Goal: Transaction & Acquisition: Purchase product/service

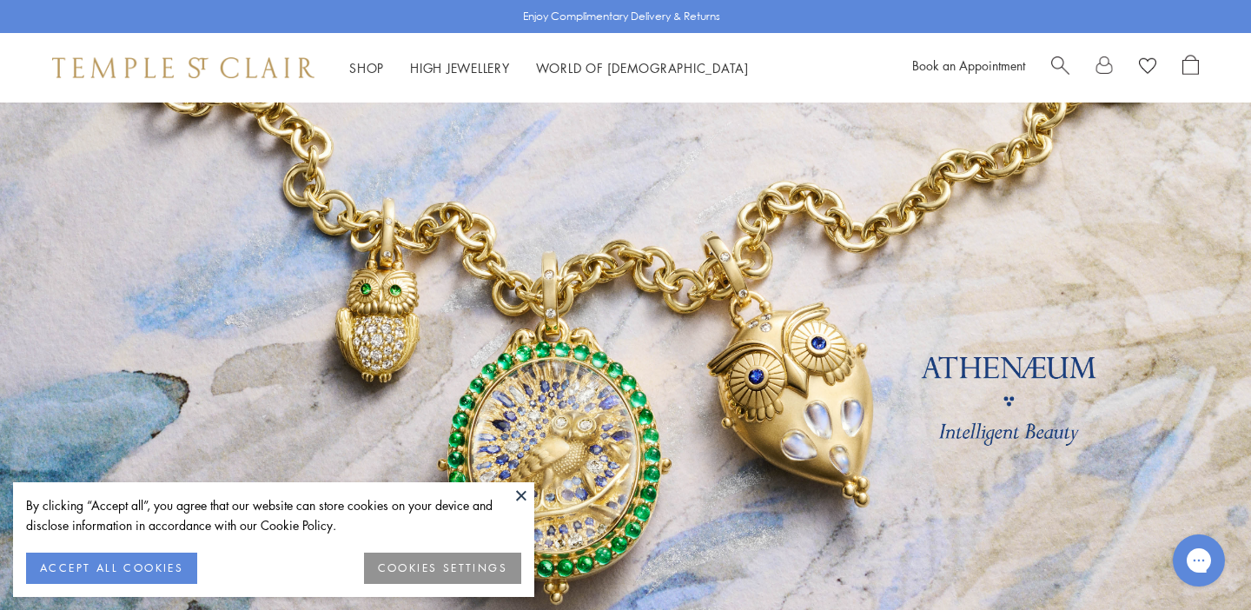
click at [1065, 67] on span "Search" at bounding box center [1061, 64] width 18 height 18
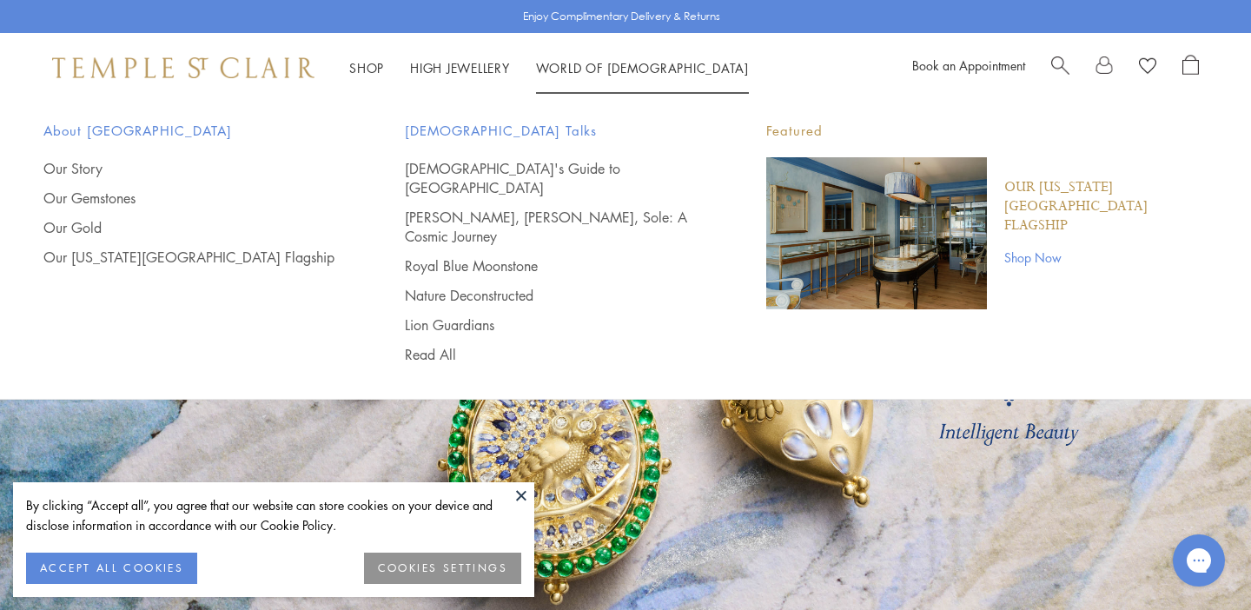
paste input "**********"
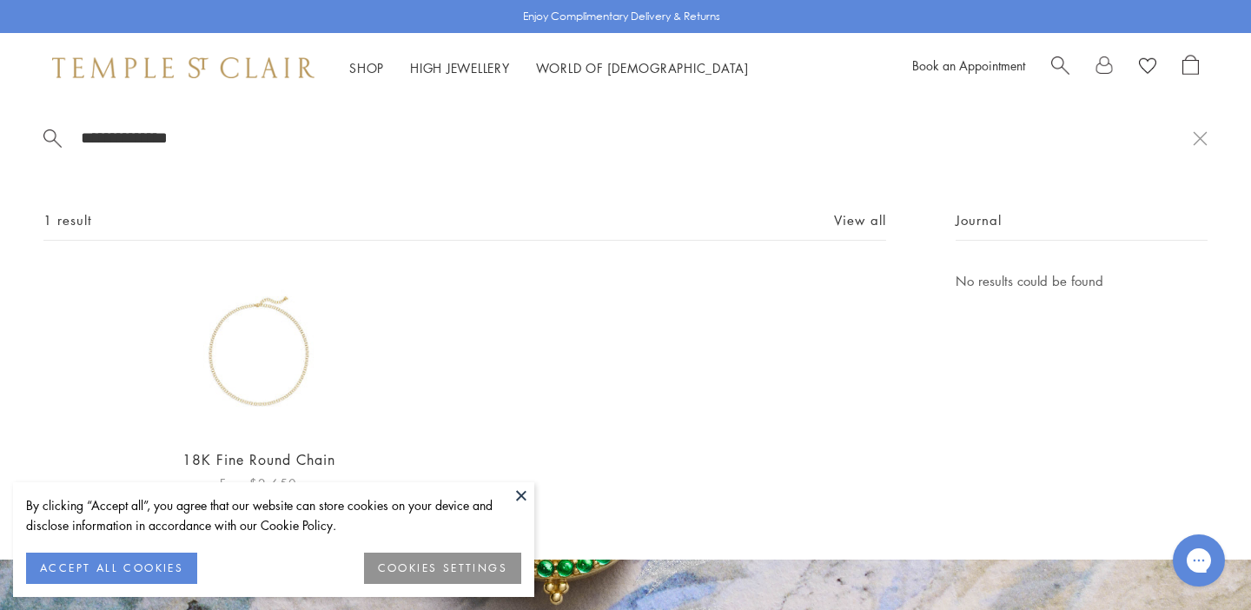
type input "**********"
click at [271, 365] on img at bounding box center [258, 351] width 163 height 163
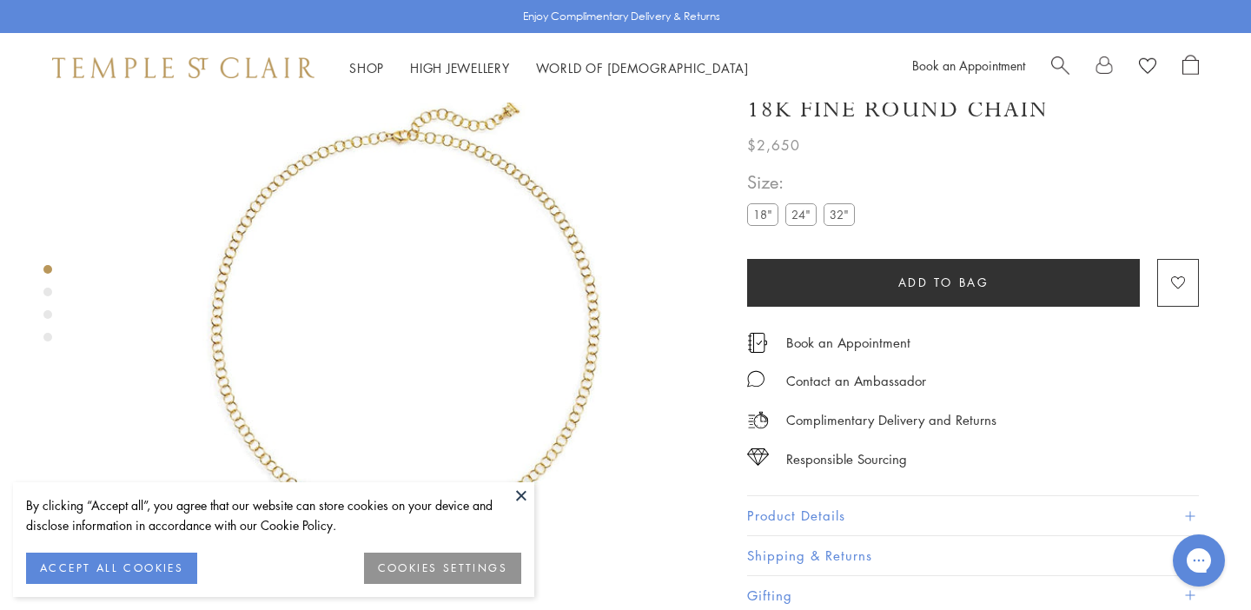
click at [805, 217] on label "24"" at bounding box center [801, 214] width 31 height 22
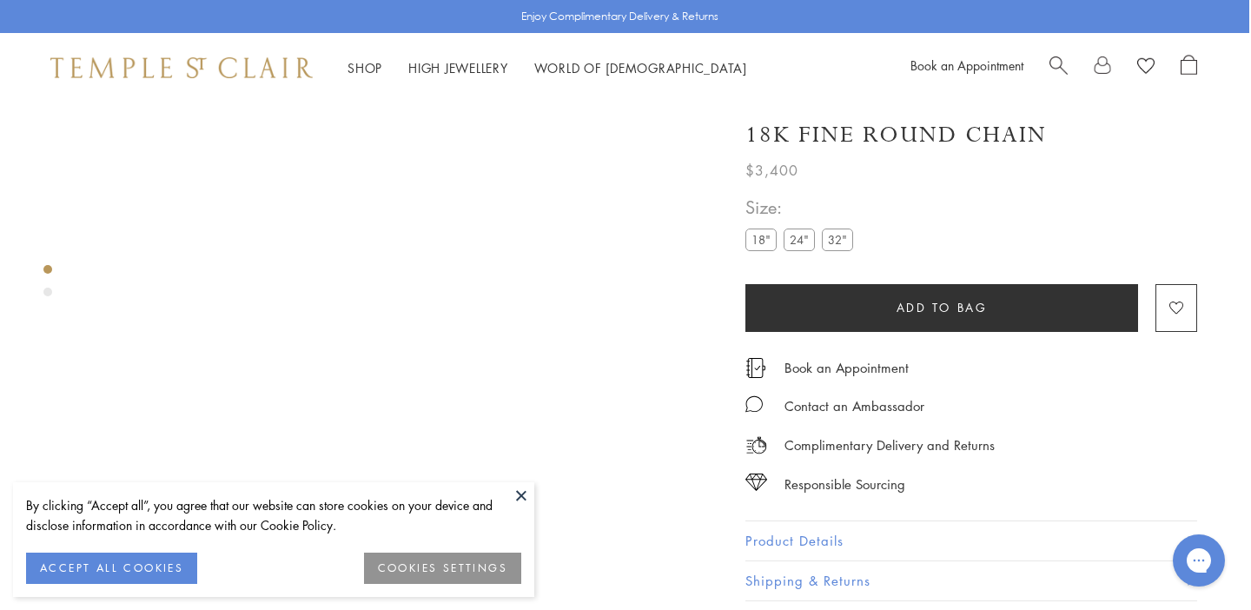
scroll to position [0, 2]
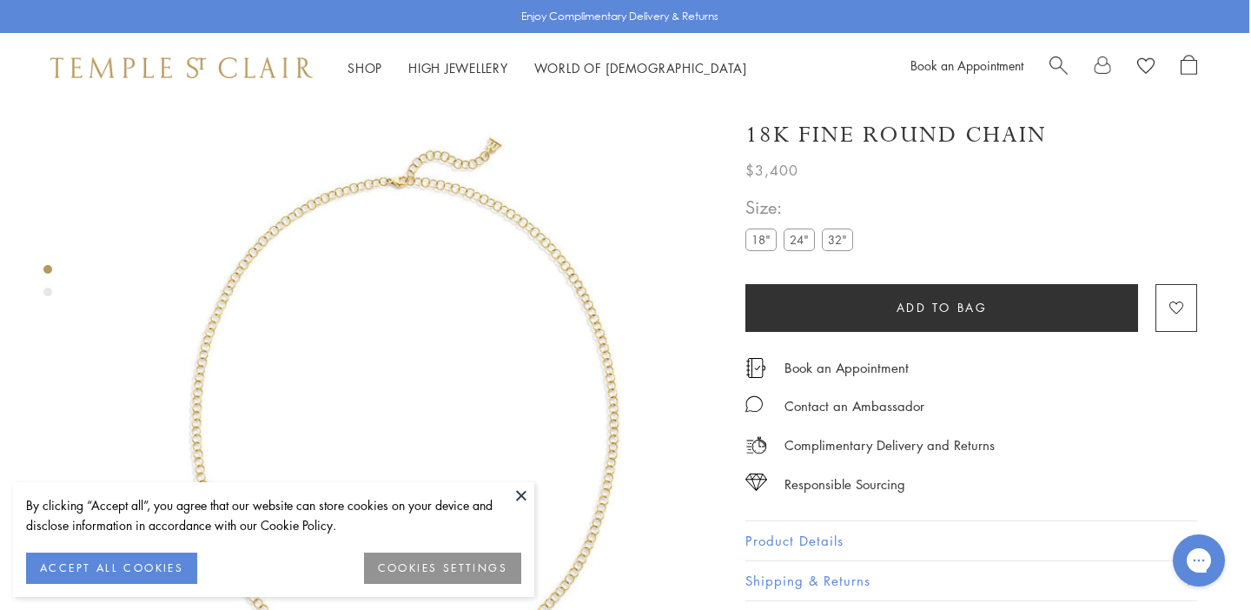
click at [1060, 65] on span "Search" at bounding box center [1059, 64] width 18 height 18
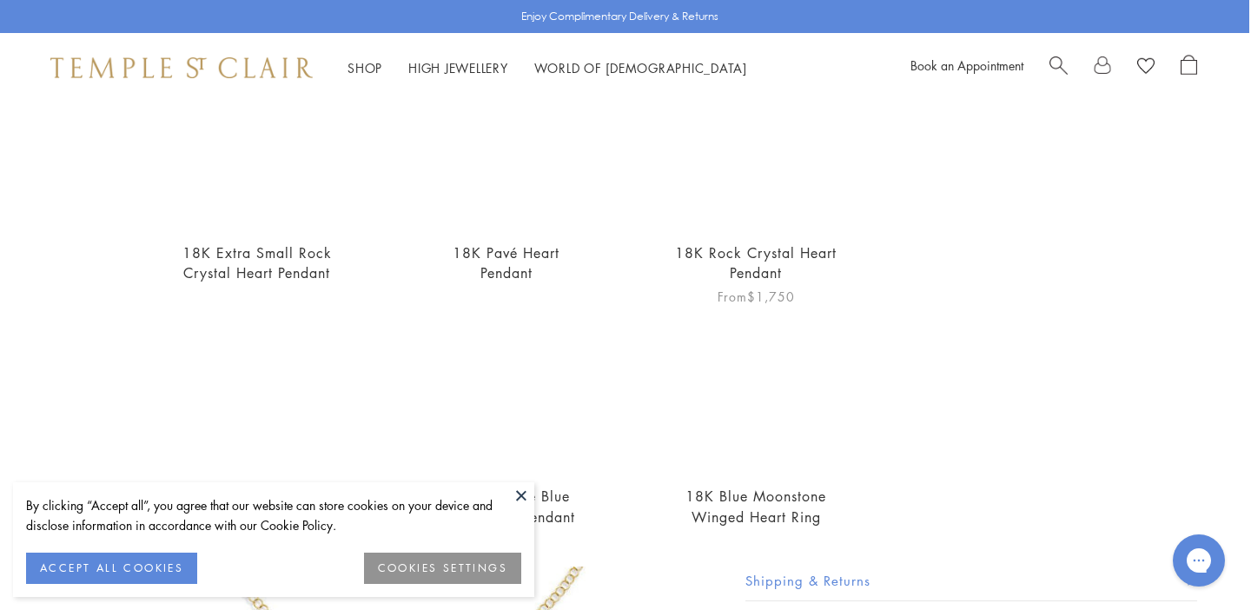
scroll to position [191, 0]
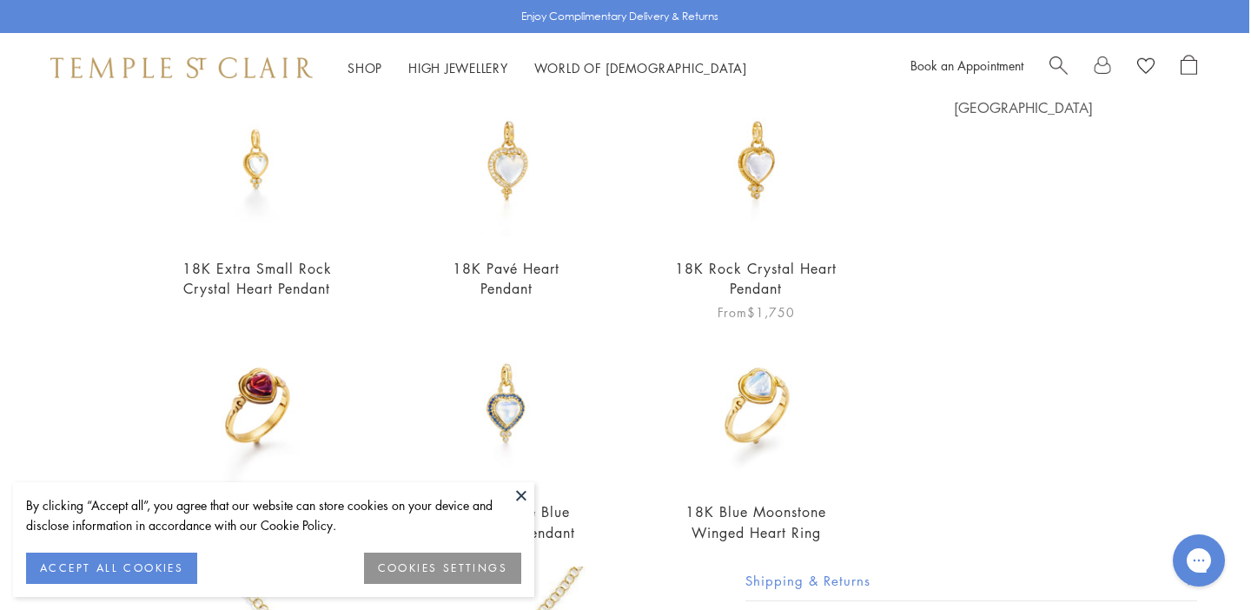
type input "*****"
click at [755, 203] on img at bounding box center [756, 160] width 163 height 163
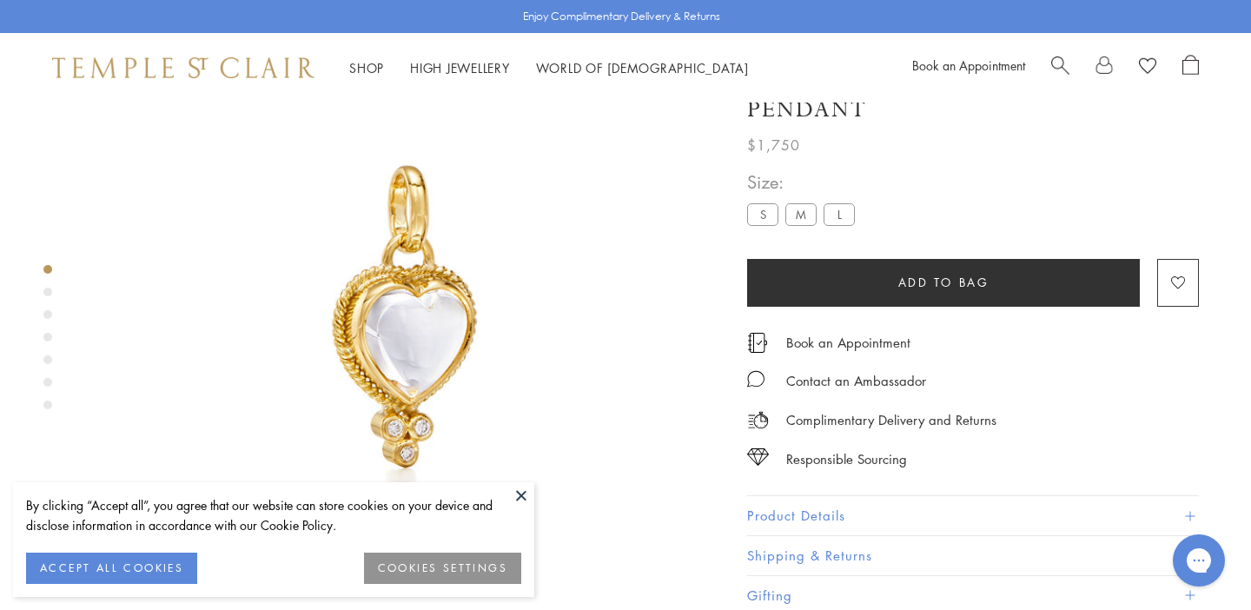
click at [798, 222] on label "M" at bounding box center [801, 214] width 31 height 22
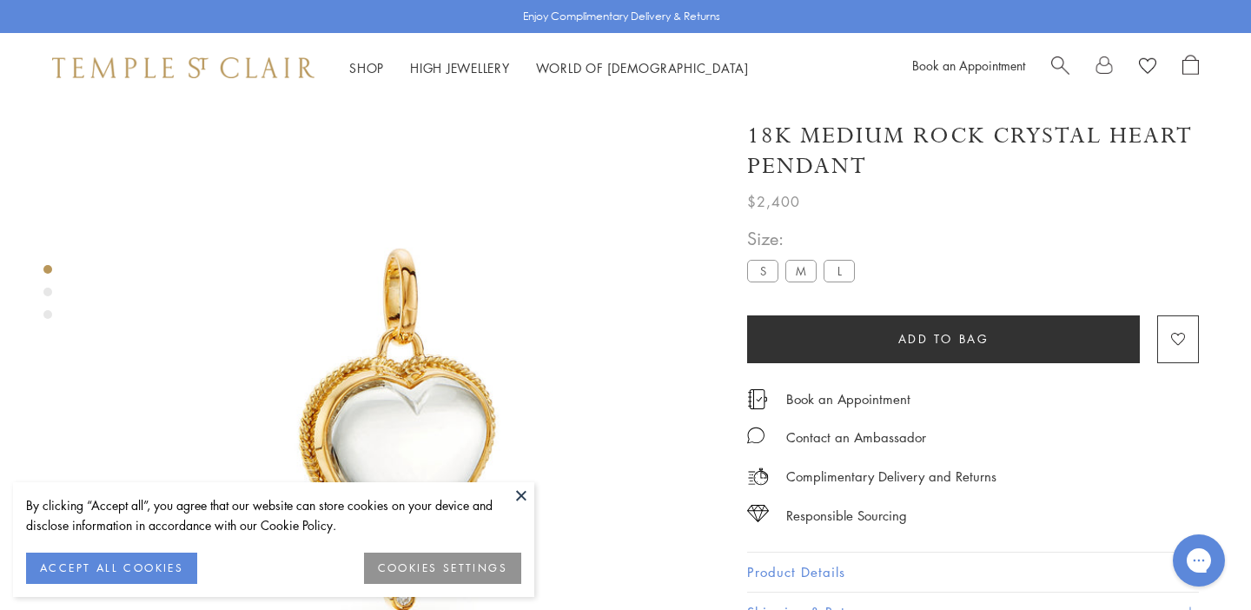
drag, startPoint x: 891, startPoint y: 169, endPoint x: 748, endPoint y: 131, distance: 147.3
click at [746, 131] on div "SEE RECOMMENDED CHAIN PAIRINGS 18K Medium Rock Crystal Heart Pendant $2,400 #S#…" at bounding box center [386, 418] width 773 height 630
drag, startPoint x: 865, startPoint y: 169, endPoint x: 866, endPoint y: 156, distance: 13.1
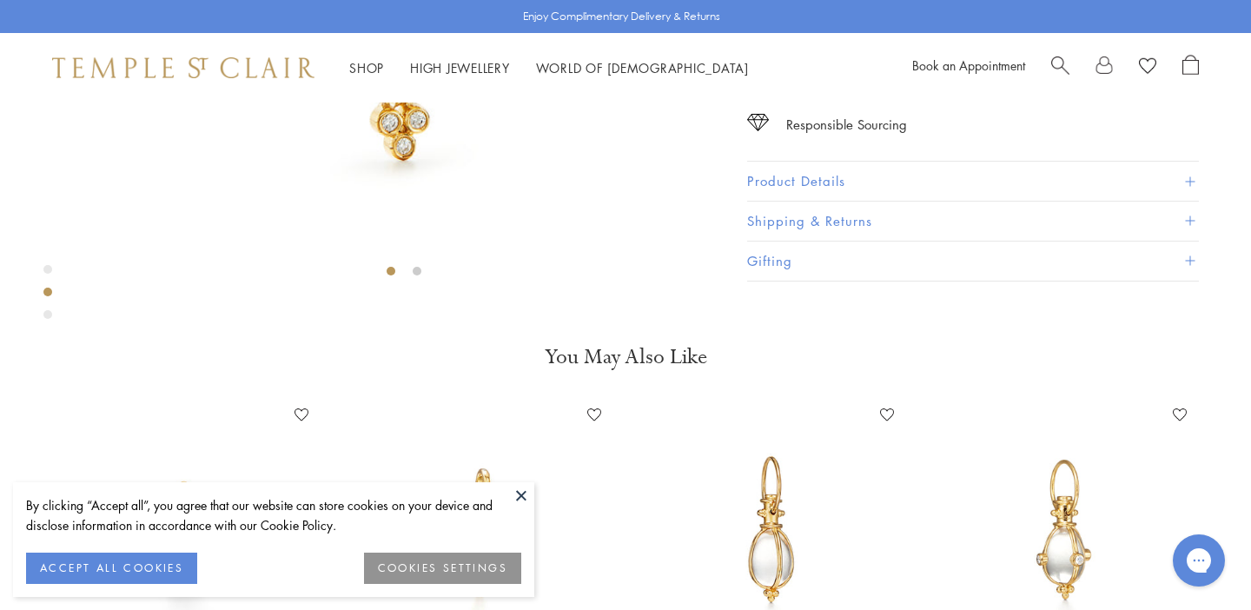
scroll to position [463, 0]
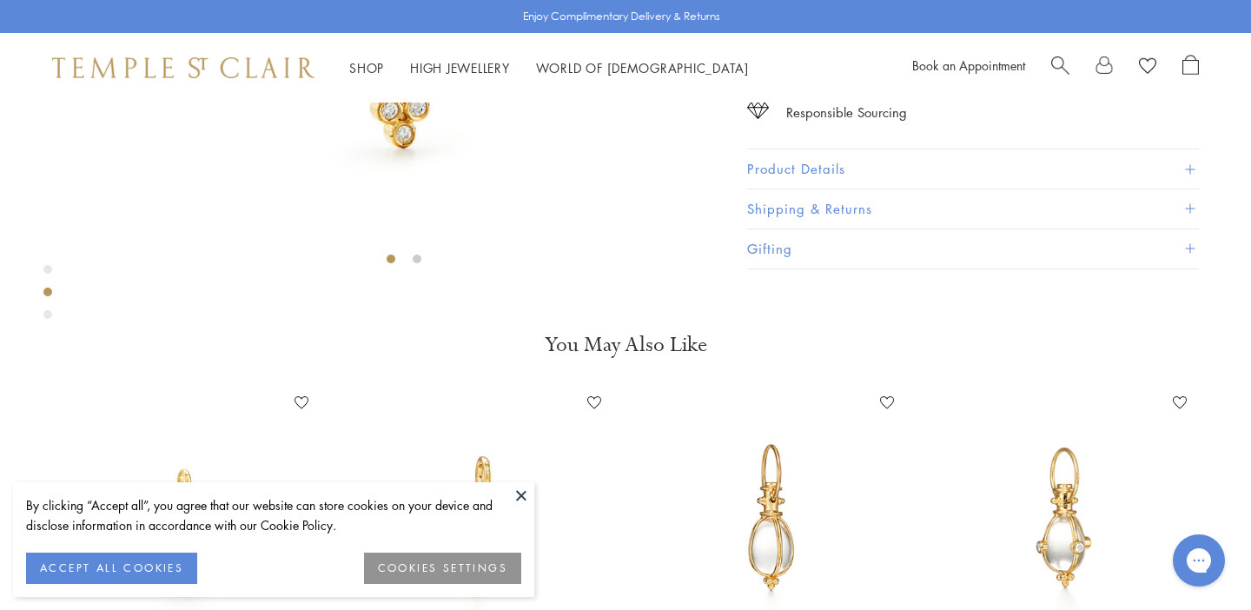
click at [839, 189] on button "Product Details" at bounding box center [973, 169] width 452 height 39
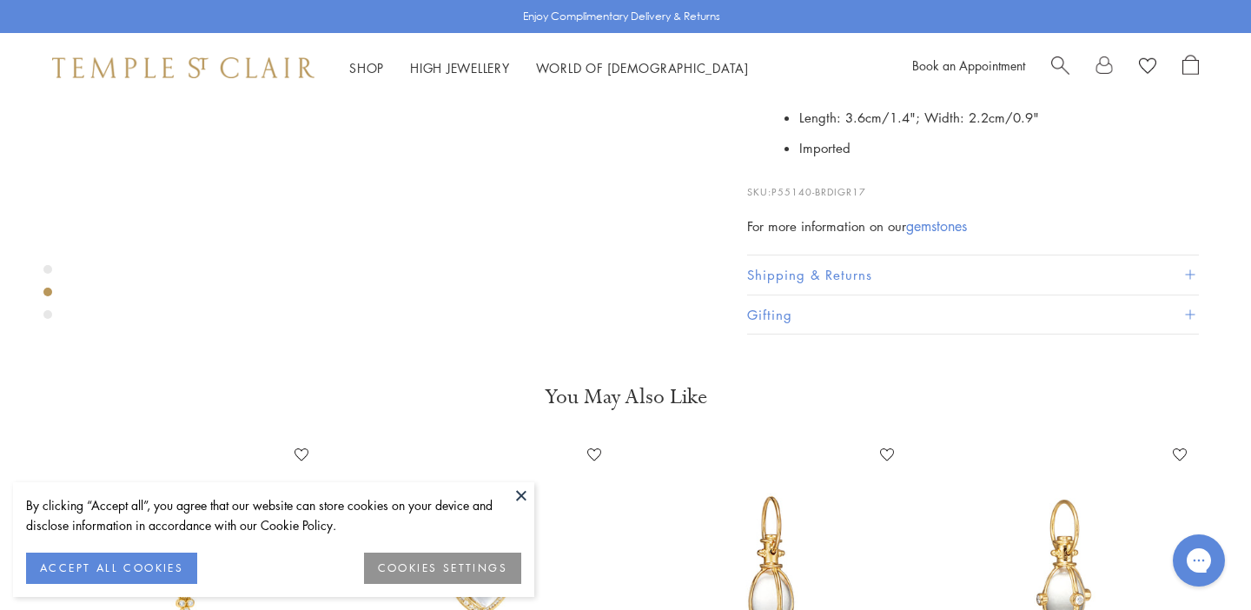
scroll to position [747, 0]
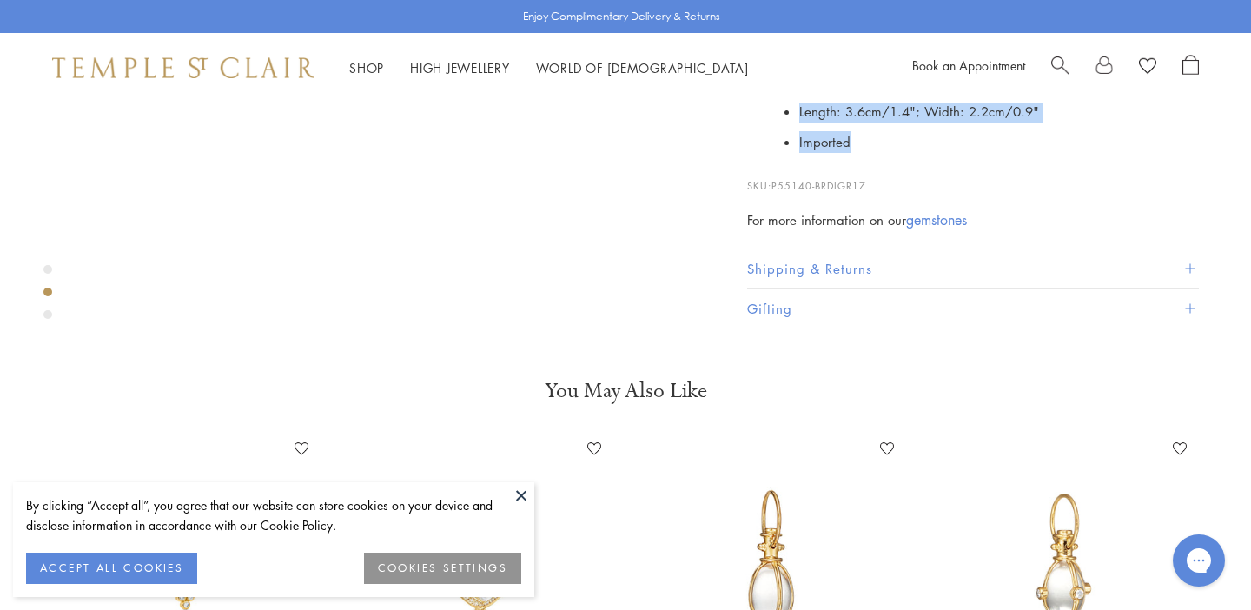
drag, startPoint x: 899, startPoint y: 450, endPoint x: 745, endPoint y: 136, distance: 349.8
copy div "18K Medium Rock Crystal Heart Pendant $2,400 The 18K Rock Crystal Heart Pendant…"
click at [893, 194] on p "SKU: P55140-BRDIGR17" at bounding box center [973, 177] width 452 height 33
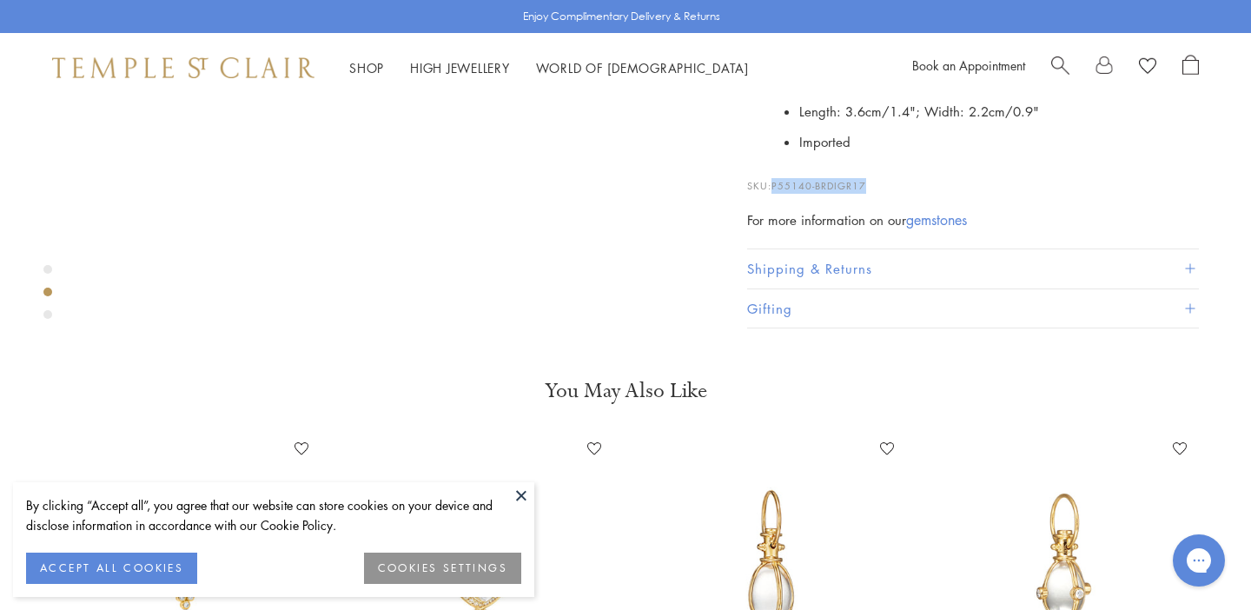
drag, startPoint x: 886, startPoint y: 488, endPoint x: 772, endPoint y: 485, distance: 114.7
click at [772, 194] on p "SKU: P55140-BRDIGR17" at bounding box center [973, 177] width 452 height 33
copy p "P55140-BRDIGR17"
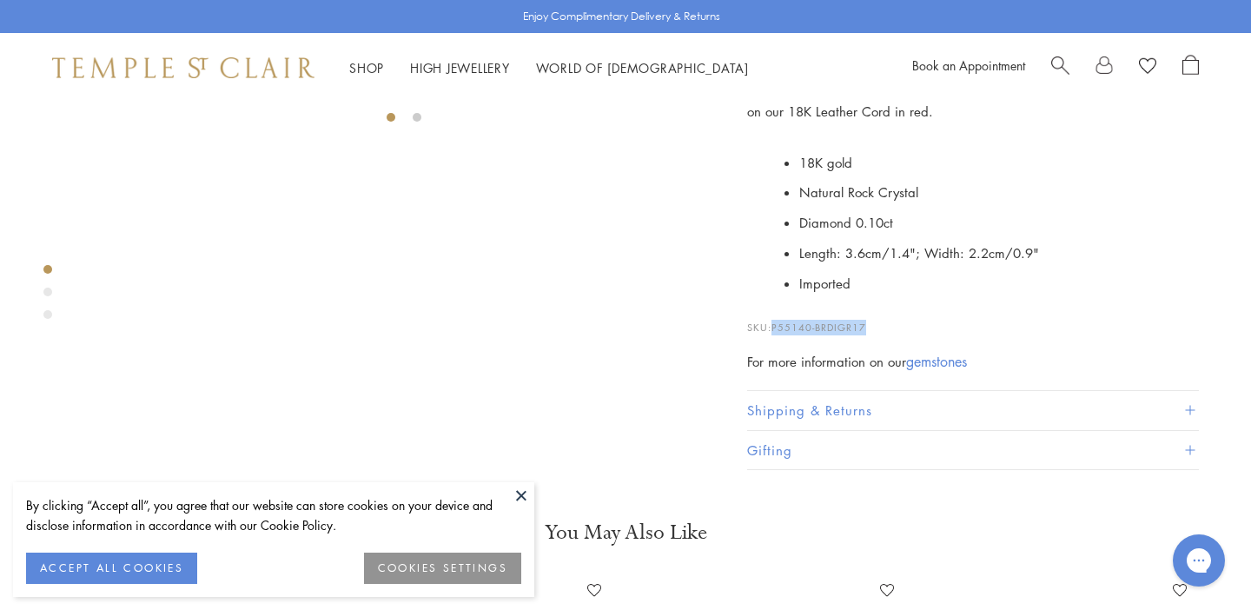
scroll to position [336, 0]
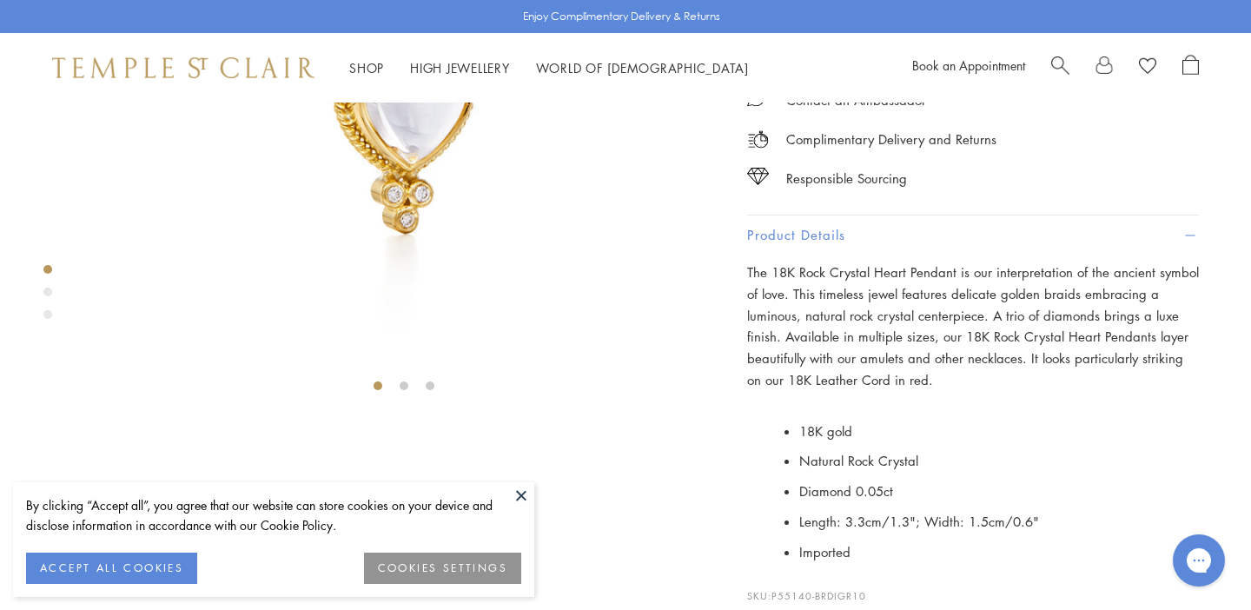
scroll to position [103, 0]
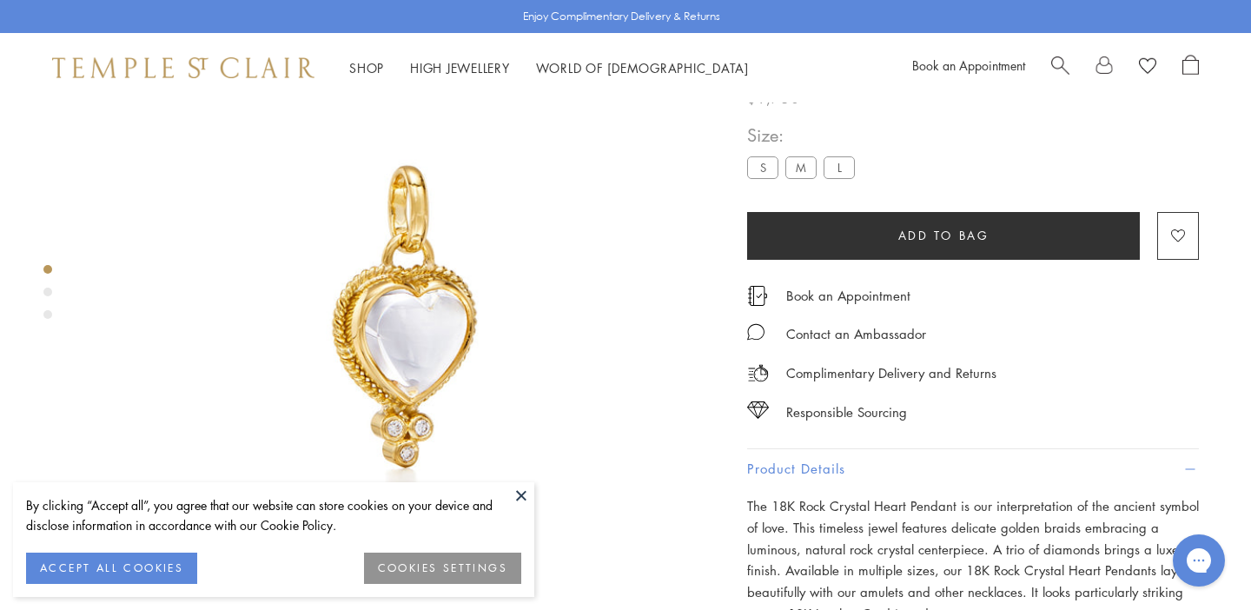
drag, startPoint x: 887, startPoint y: 175, endPoint x: 744, endPoint y: 131, distance: 149.8
click at [744, 131] on div "SEE RECOMMENDED CHAIN PAIRINGS 18K Small Rock Crystal Heart Pendant $1,750 #S# …" at bounding box center [386, 479] width 773 height 959
drag, startPoint x: 873, startPoint y: 167, endPoint x: 744, endPoint y: 141, distance: 132.1
click at [741, 143] on div "SEE RECOMMENDED CHAIN PAIRINGS 18K Small Rock Crystal Heart Pendant $1,750 #S# …" at bounding box center [386, 479] width 773 height 959
copy h1 "18K Small Rock Crystal Heart Pendant"
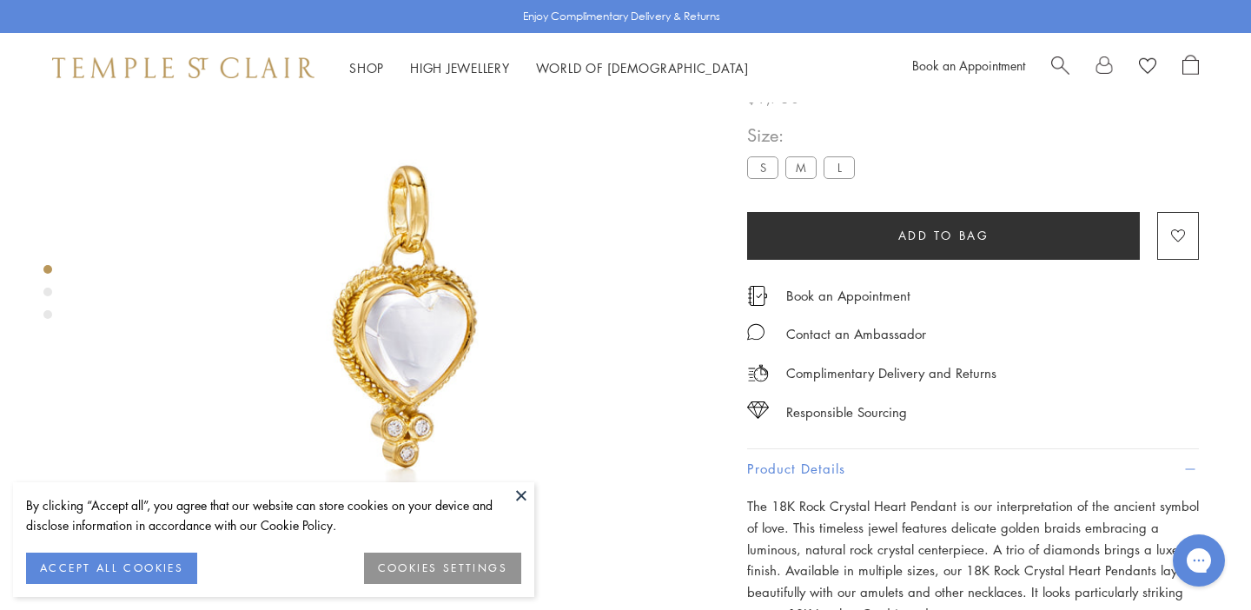
drag, startPoint x: 747, startPoint y: 140, endPoint x: 872, endPoint y: 172, distance: 128.4
copy h1 "18K Small Rock Crystal Heart Pendant"
drag, startPoint x: 752, startPoint y: 137, endPoint x: 873, endPoint y: 168, distance: 125.4
drag, startPoint x: 871, startPoint y: 169, endPoint x: 747, endPoint y: 135, distance: 129.0
click at [747, 135] on div "SEE RECOMMENDED CHAIN PAIRINGS 18K Small Rock Crystal Heart Pendant $1,750 #S# …" at bounding box center [386, 479] width 773 height 959
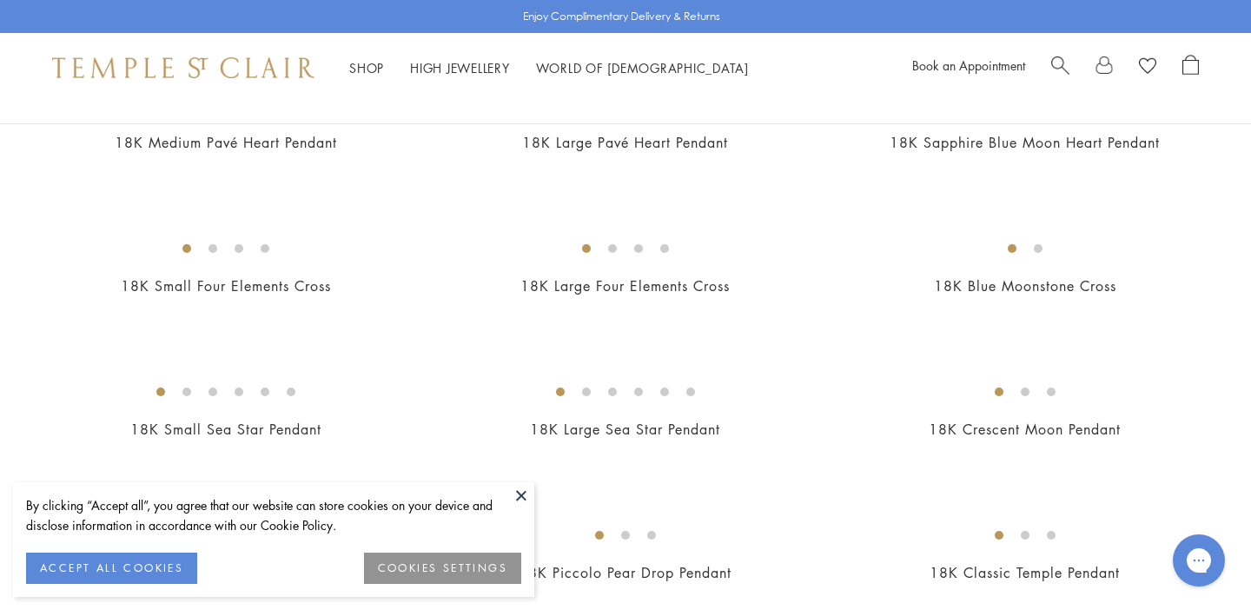
scroll to position [23, 0]
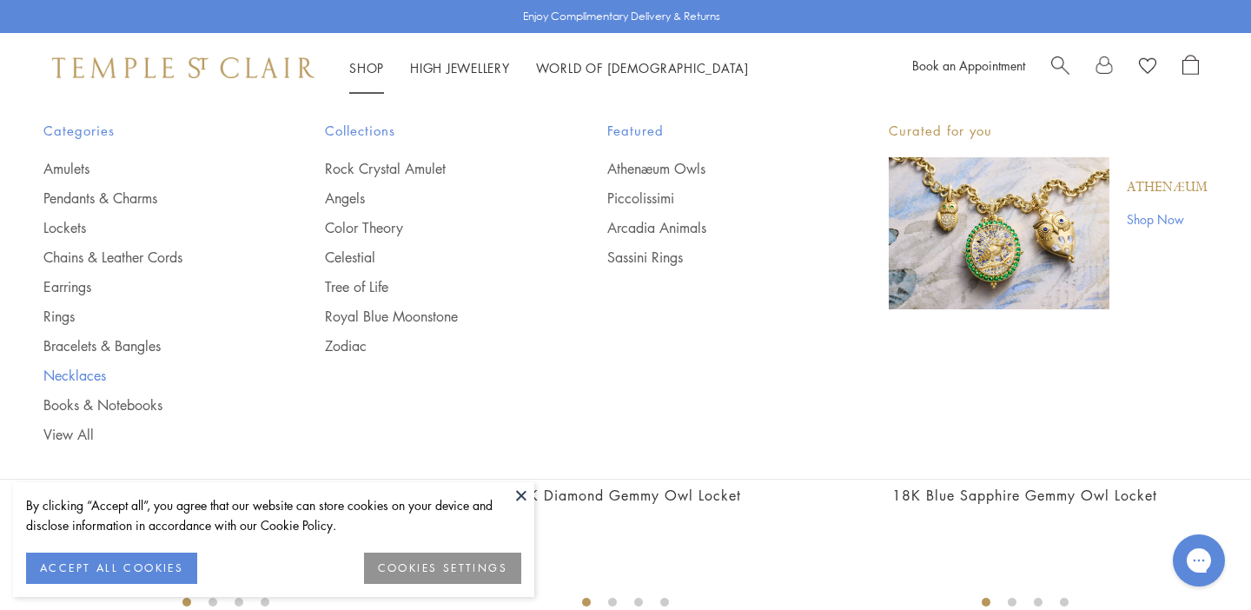
click at [64, 374] on link "Necklaces" at bounding box center [149, 375] width 212 height 19
